Goal: Check status: Check status

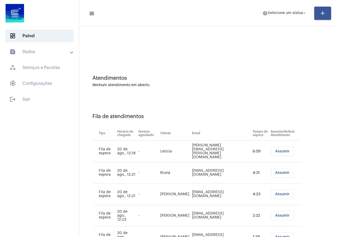
click at [41, 48] on mat-expansion-panel-header "text_snippet_outlined Dados" at bounding box center [41, 51] width 76 height 13
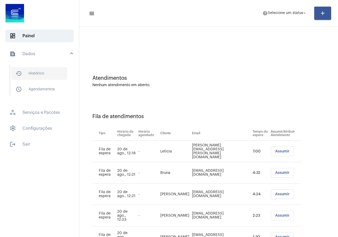
click at [41, 73] on span "history_outlined Histórico" at bounding box center [39, 73] width 56 height 13
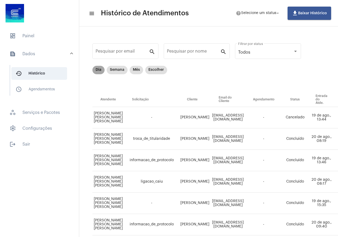
click at [98, 66] on mat-chip "Dia" at bounding box center [98, 70] width 12 height 8
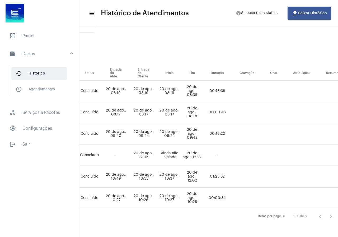
scroll to position [30, 249]
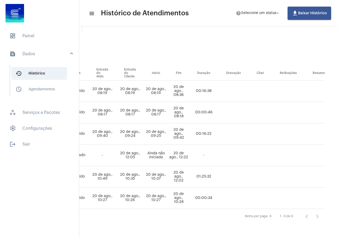
click at [294, 214] on div "1 - 6 de 6" at bounding box center [298, 216] width 49 height 11
click at [255, 214] on div "Items per page:" at bounding box center [257, 215] width 24 height 3
click at [30, 25] on div at bounding box center [39, 13] width 79 height 27
click at [30, 29] on mat-list "dashboard Painel text_snippet_outlined Dados history_outlined Histórico schedul…" at bounding box center [39, 88] width 79 height 123
click at [31, 33] on span "dashboard Painel" at bounding box center [39, 36] width 68 height 13
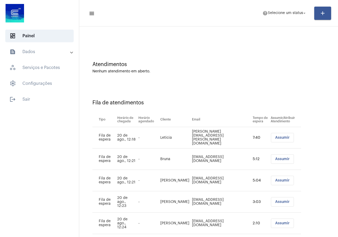
scroll to position [25, 0]
